Goal: Navigation & Orientation: Find specific page/section

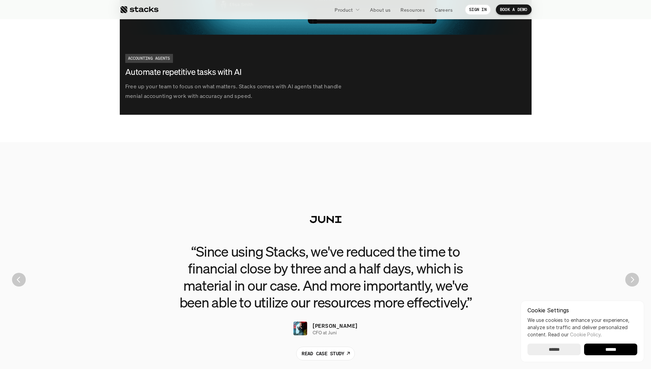
scroll to position [1408, 0]
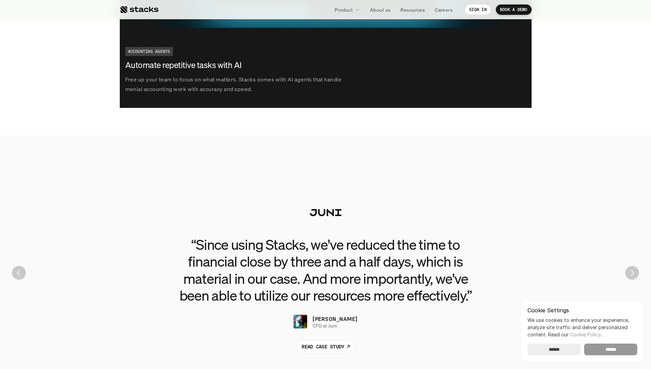
click at [607, 347] on input "******" at bounding box center [610, 349] width 53 height 12
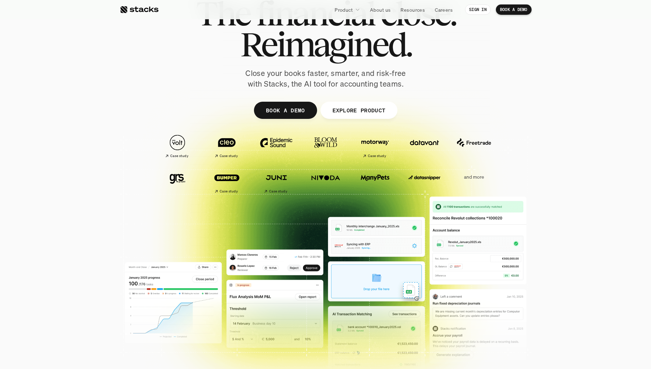
scroll to position [0, 0]
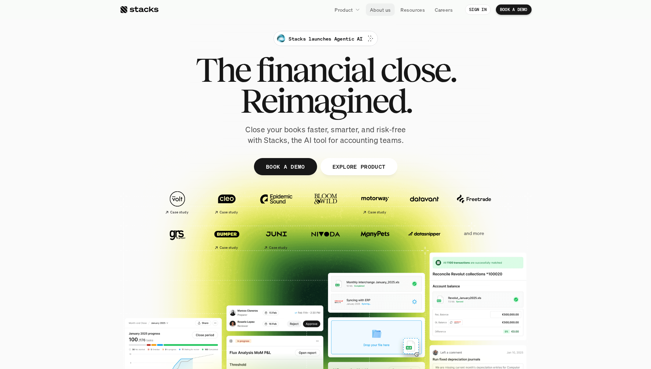
click at [384, 11] on p "About us" at bounding box center [380, 9] width 21 height 7
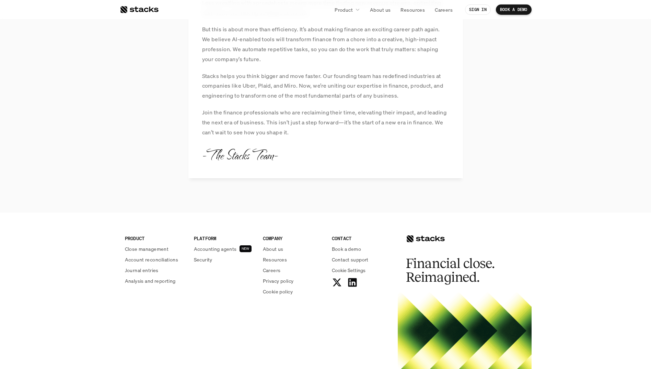
scroll to position [762, 0]
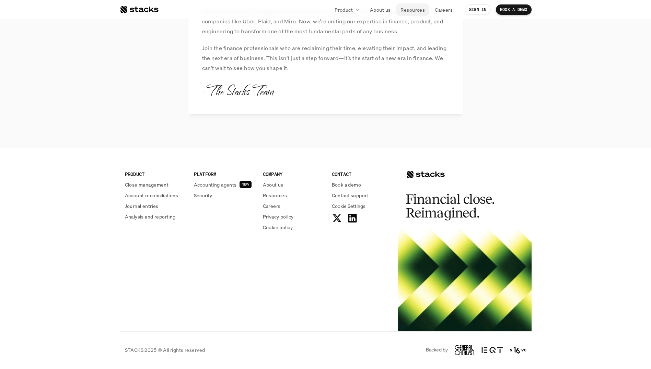
click at [418, 8] on p "Resources" at bounding box center [413, 9] width 24 height 7
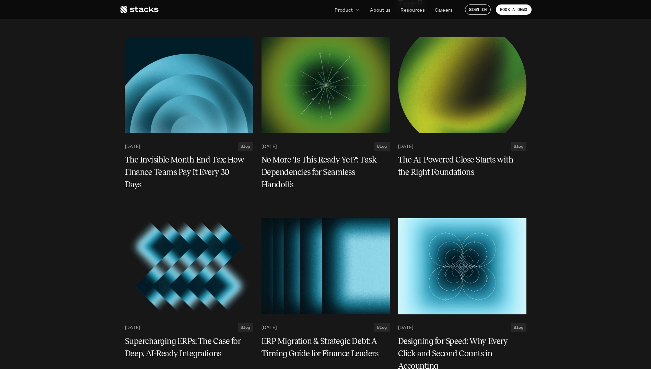
scroll to position [721, 0]
